Goal: Transaction & Acquisition: Purchase product/service

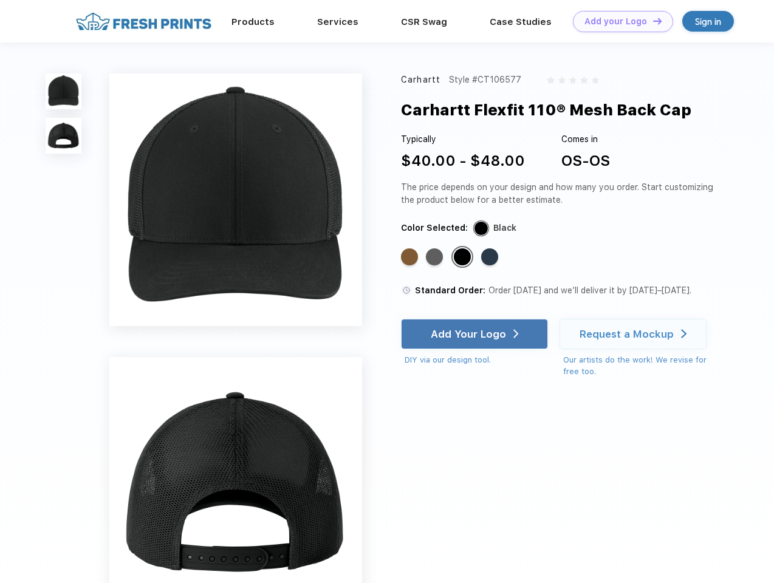
click at [618, 21] on link "Add your Logo Design Tool" at bounding box center [623, 21] width 100 height 21
click at [0, 0] on div "Design Tool" at bounding box center [0, 0] width 0 height 0
click at [652, 21] on link "Add your Logo Design Tool" at bounding box center [623, 21] width 100 height 21
click at [64, 91] on img at bounding box center [64, 92] width 36 height 36
click at [64, 136] on img at bounding box center [64, 136] width 36 height 36
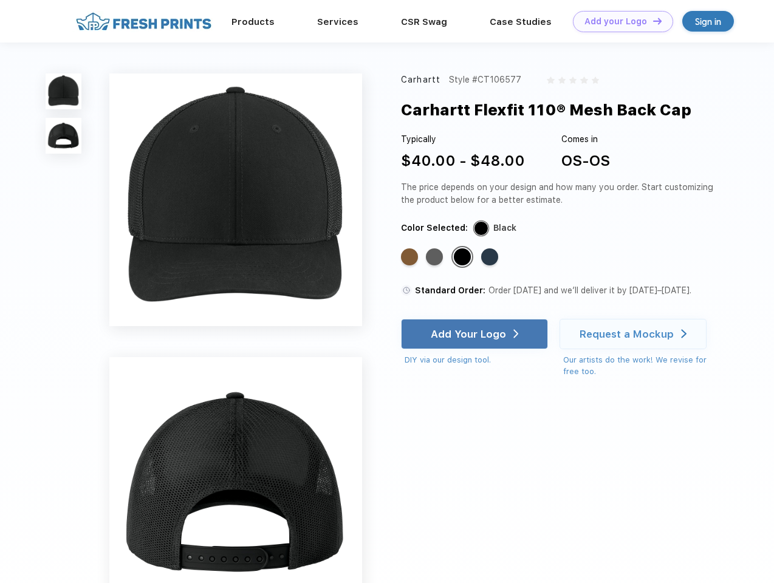
click at [411, 258] on div "Standard Color" at bounding box center [409, 256] width 17 height 17
click at [436, 258] on div "Standard Color" at bounding box center [434, 256] width 17 height 17
click at [464, 258] on div "Standard Color" at bounding box center [462, 256] width 17 height 17
click at [491, 258] on div "Standard Color" at bounding box center [489, 256] width 17 height 17
click at [476, 334] on div "Add Your Logo" at bounding box center [468, 334] width 75 height 12
